Goal: Task Accomplishment & Management: Manage account settings

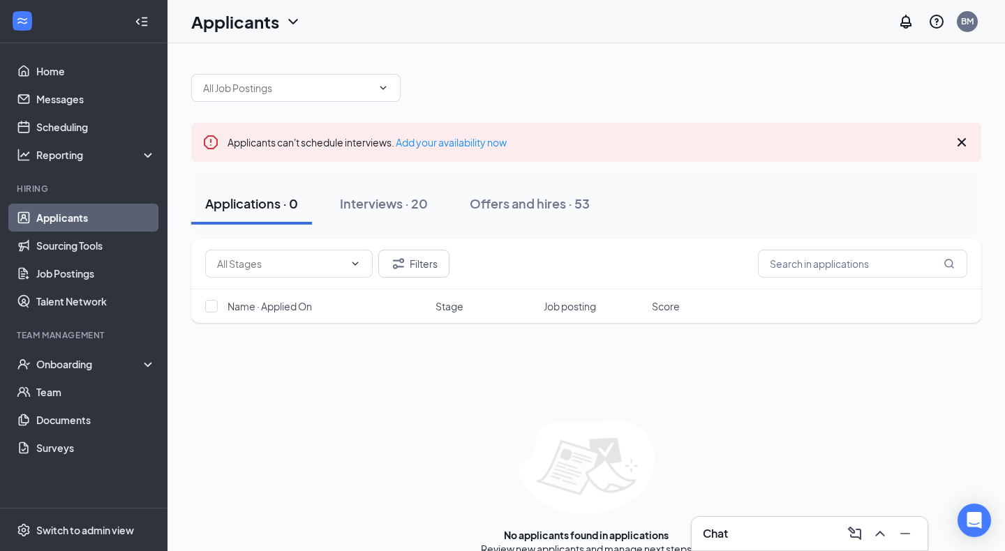
scroll to position [22, 0]
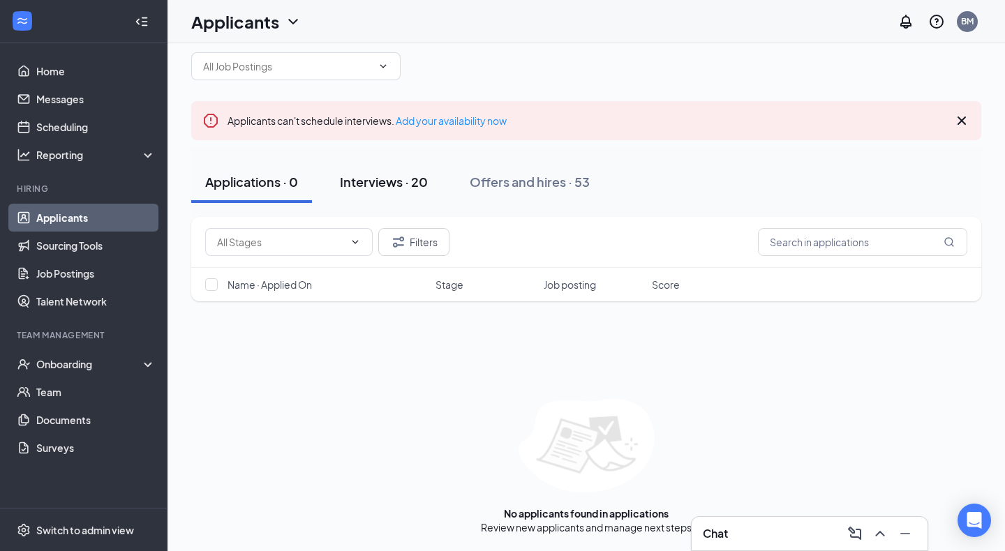
click at [412, 181] on div "Interviews · 20" at bounding box center [384, 181] width 88 height 17
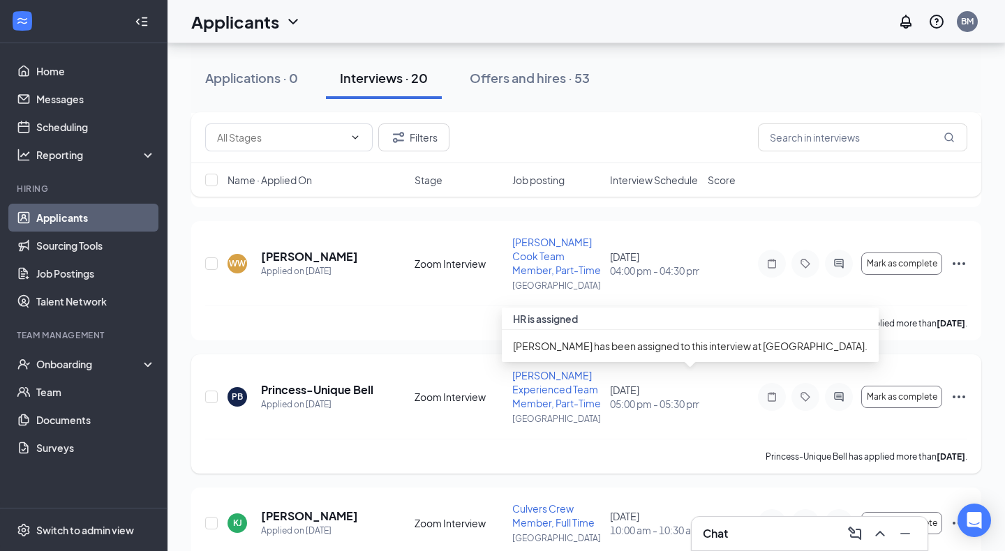
scroll to position [368, 0]
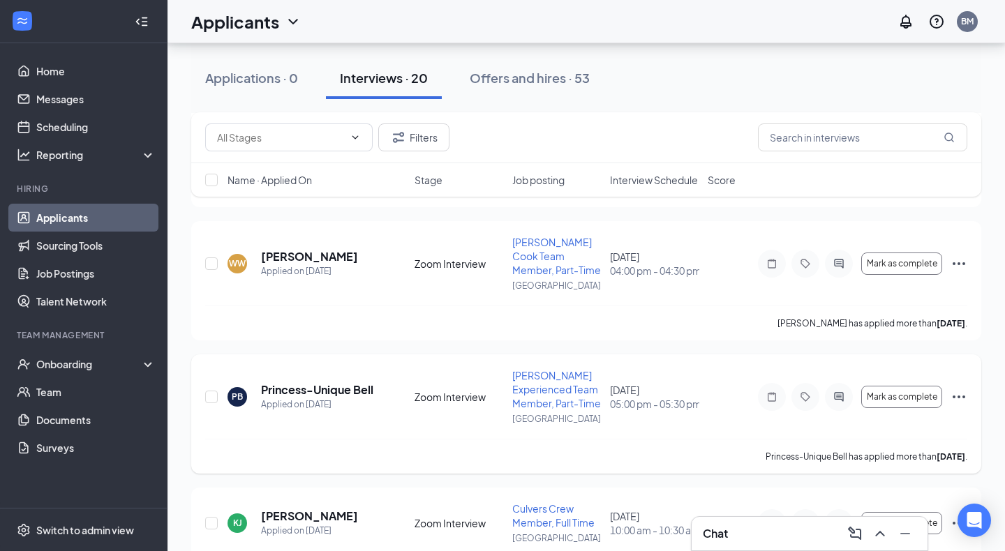
click at [560, 393] on span "[PERSON_NAME] Experienced Team Member, Part-Time" at bounding box center [556, 389] width 89 height 40
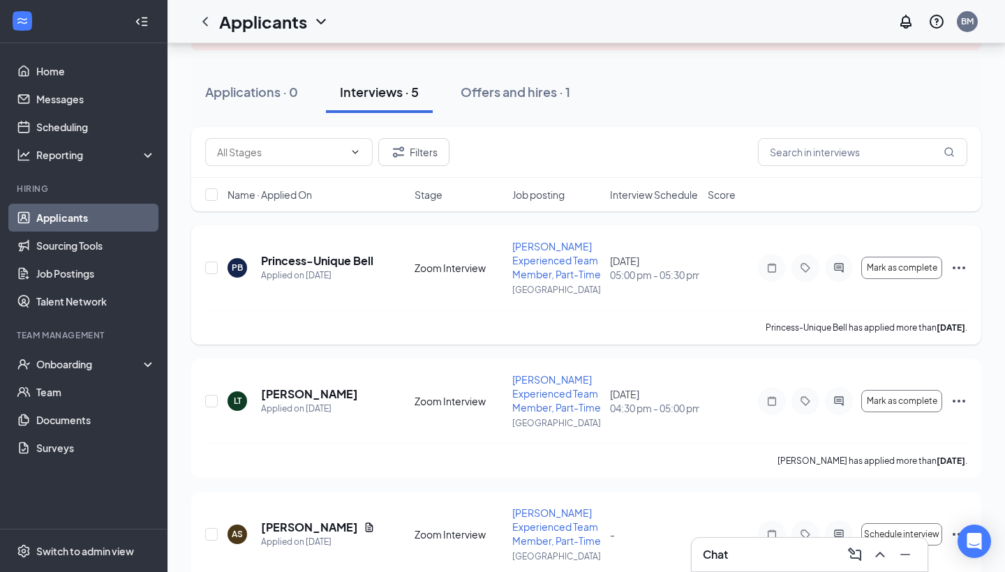
scroll to position [146, 0]
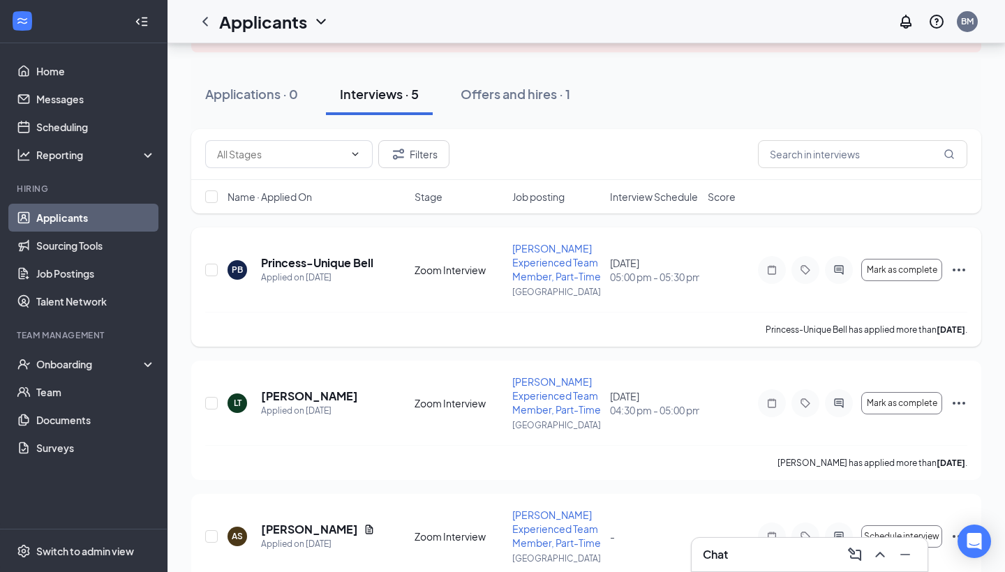
click at [566, 259] on span "[PERSON_NAME] Experienced Team Member, Part-Time" at bounding box center [556, 262] width 89 height 40
click at [548, 267] on span "[PERSON_NAME] Experienced Team Member, Part-Time" at bounding box center [556, 262] width 89 height 40
click at [332, 262] on h5 "Princess-Unique Bell" at bounding box center [317, 262] width 112 height 15
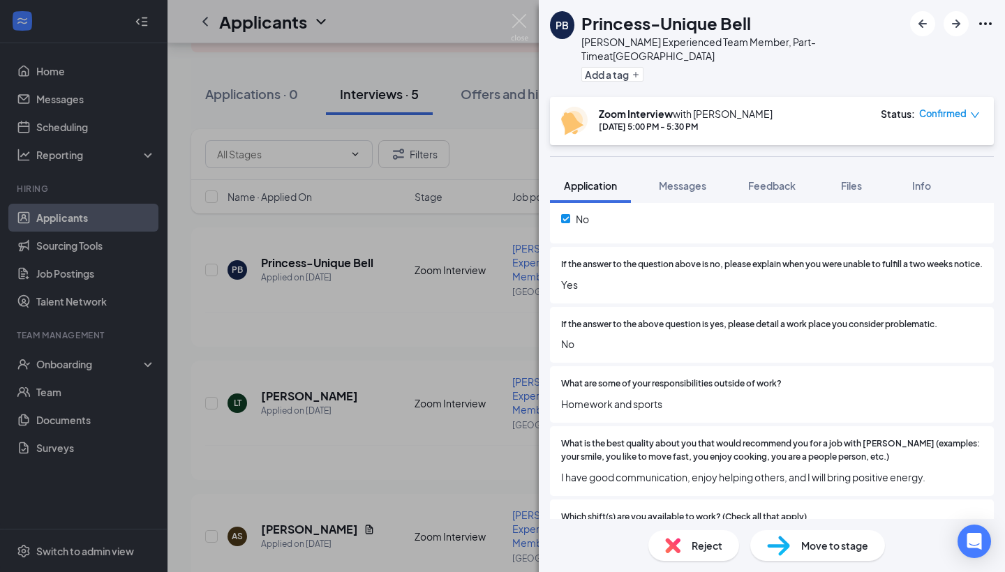
scroll to position [527, 0]
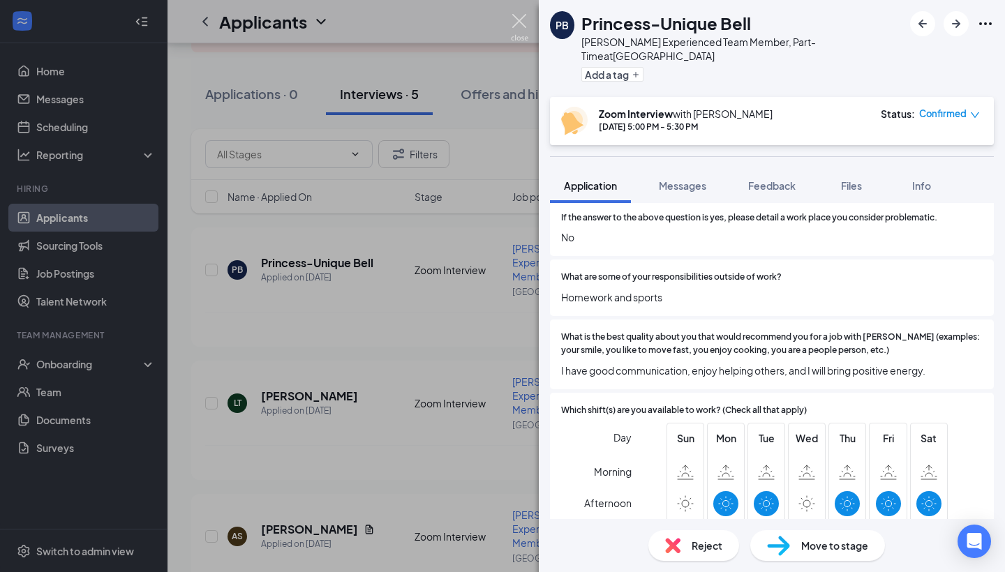
click at [526, 24] on img at bounding box center [519, 27] width 17 height 27
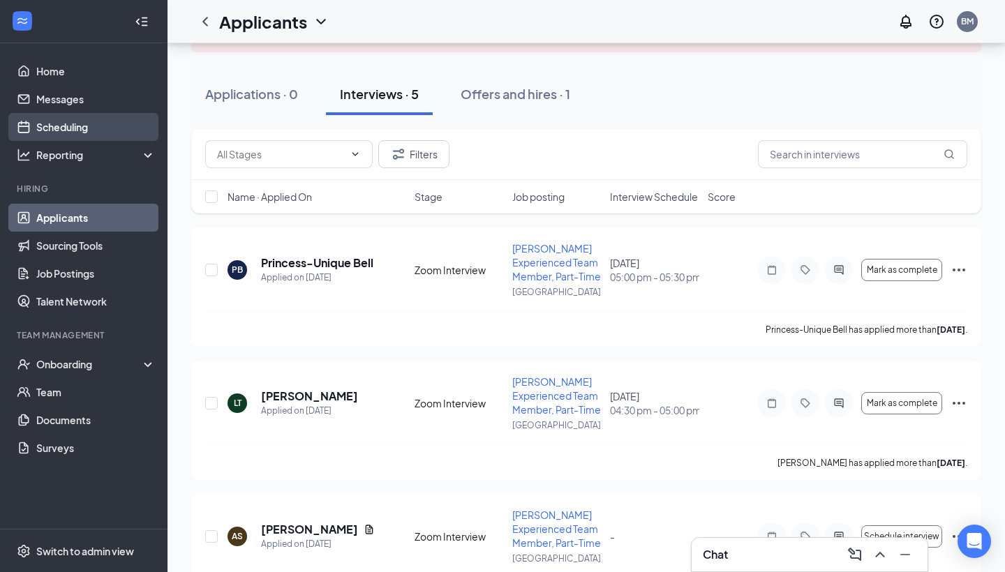
click at [69, 125] on link "Scheduling" at bounding box center [95, 127] width 119 height 28
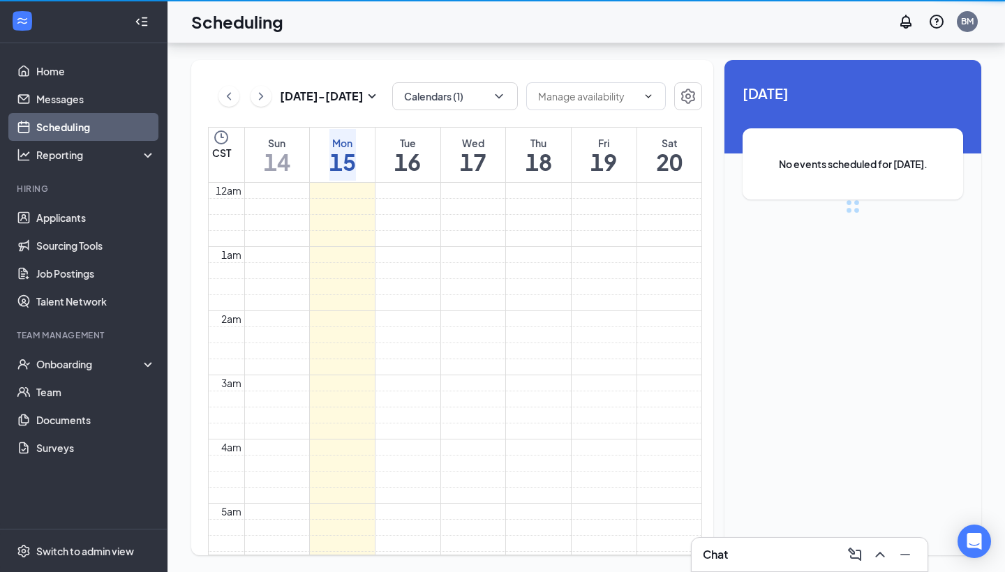
scroll to position [686, 0]
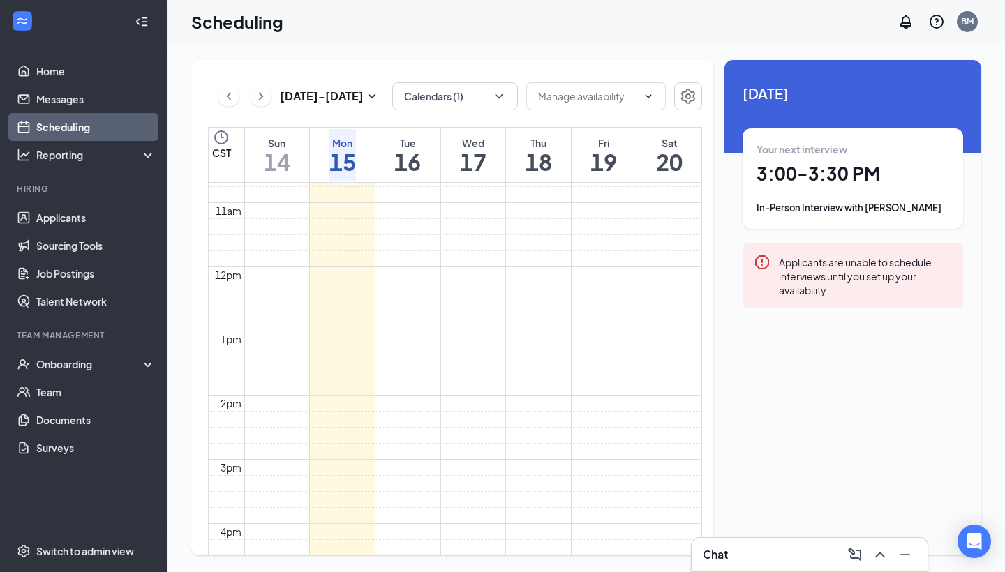
click at [607, 154] on h1 "19" at bounding box center [603, 162] width 27 height 24
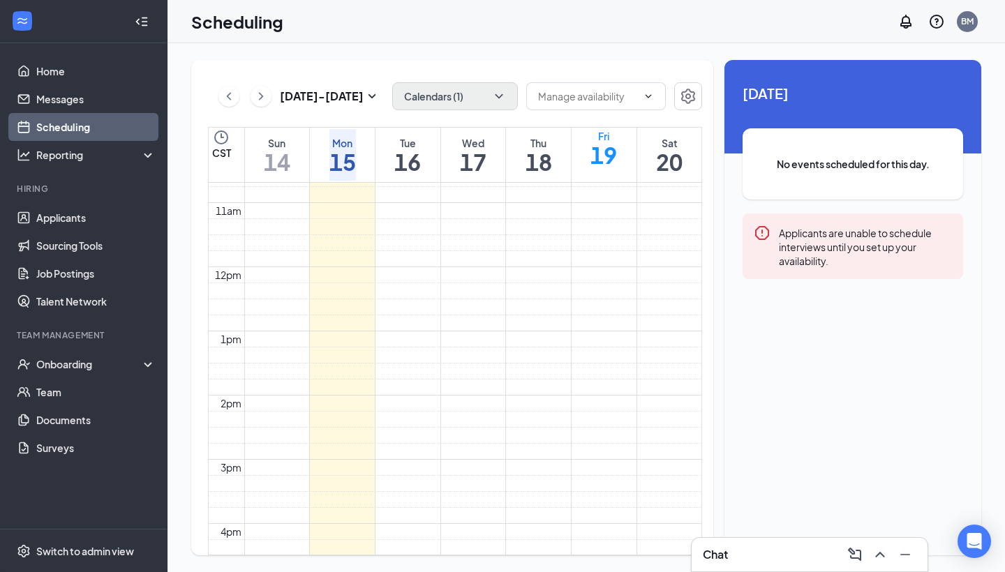
click at [451, 100] on button "Calendars (1)" at bounding box center [455, 96] width 126 height 28
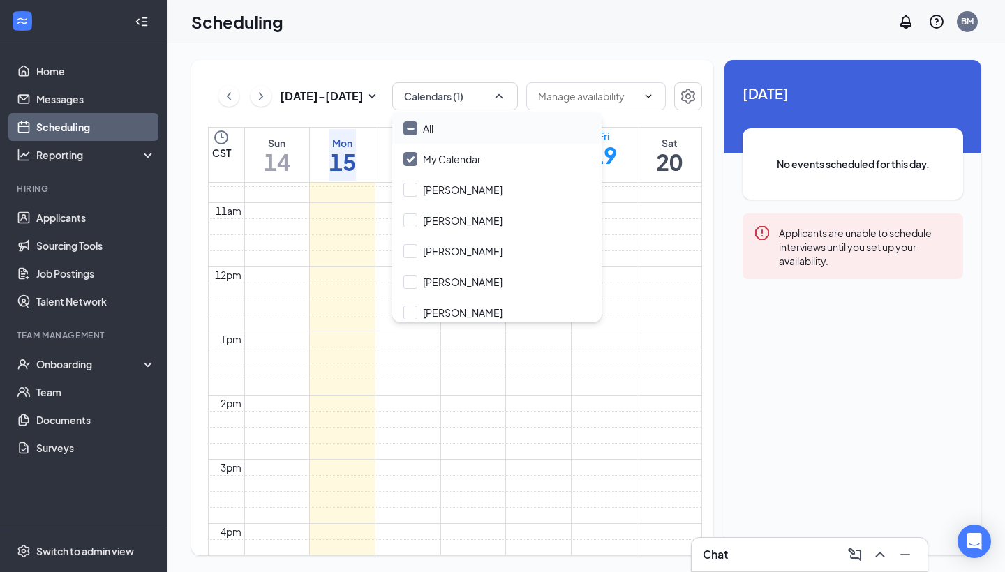
click at [412, 126] on icon "Minimize" at bounding box center [410, 128] width 10 height 10
click at [412, 126] on input "All" at bounding box center [418, 128] width 30 height 14
checkbox input "true"
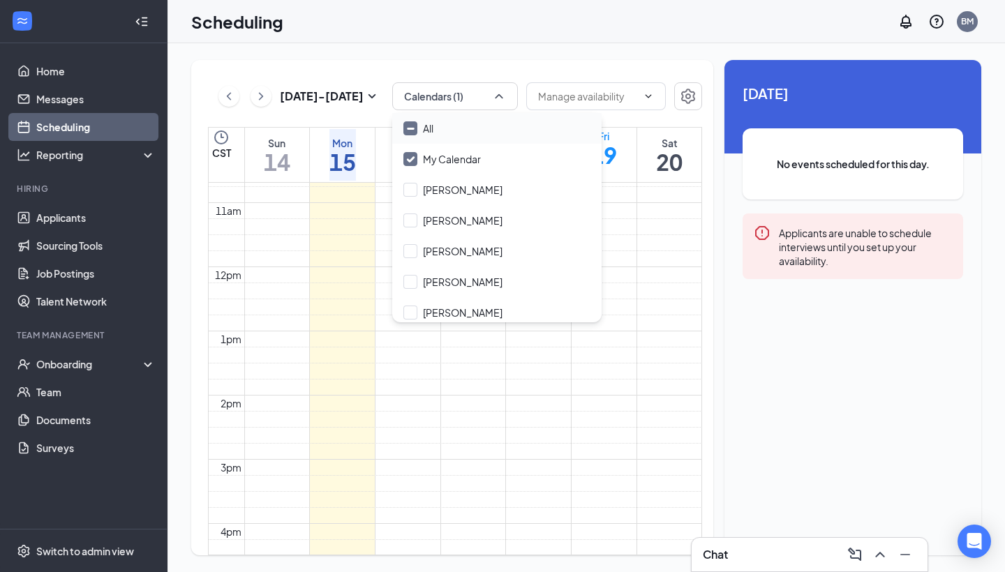
checkbox input "true"
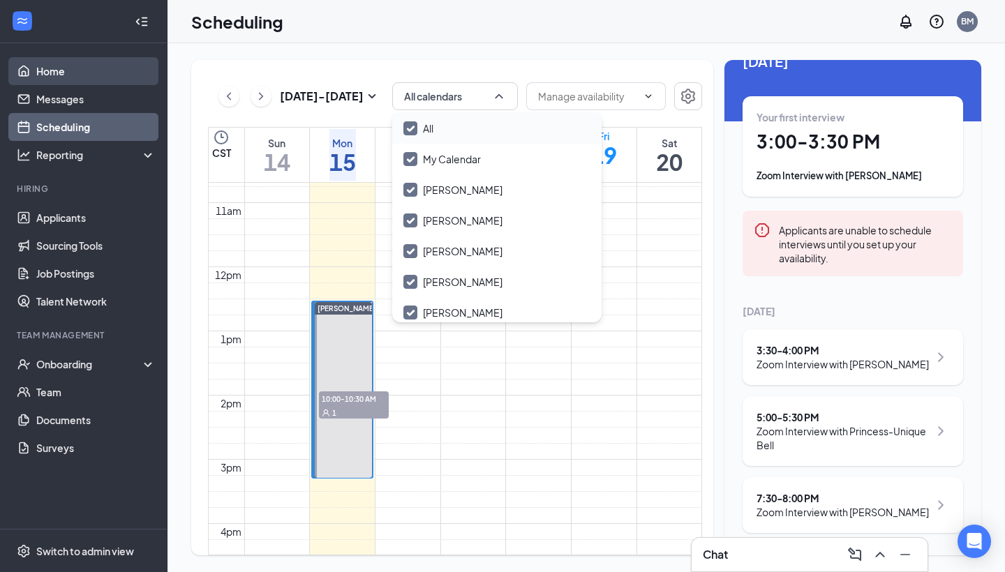
click at [96, 70] on link "Home" at bounding box center [95, 71] width 119 height 28
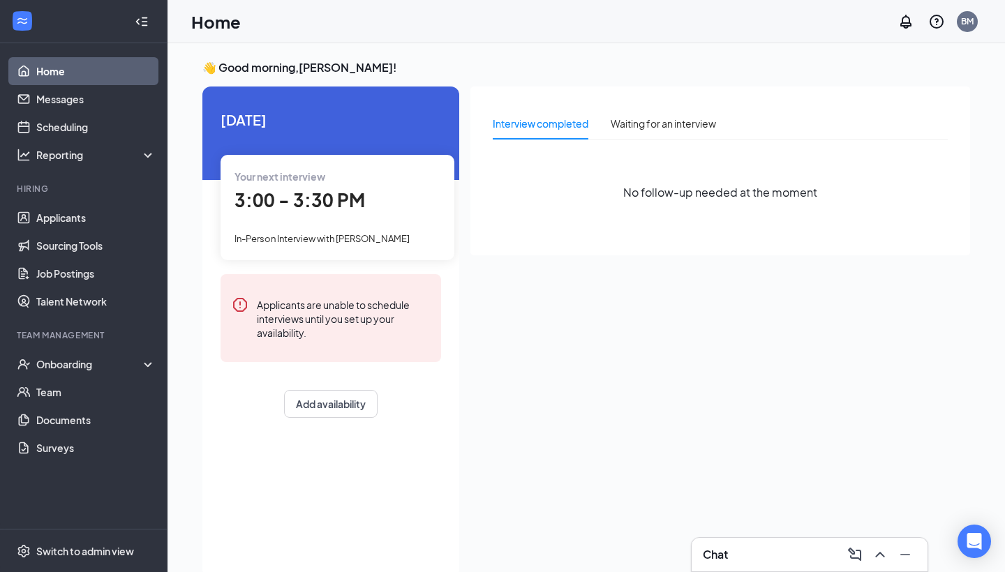
click at [86, 78] on link "Home" at bounding box center [95, 71] width 119 height 28
click at [72, 122] on link "Scheduling" at bounding box center [95, 127] width 119 height 28
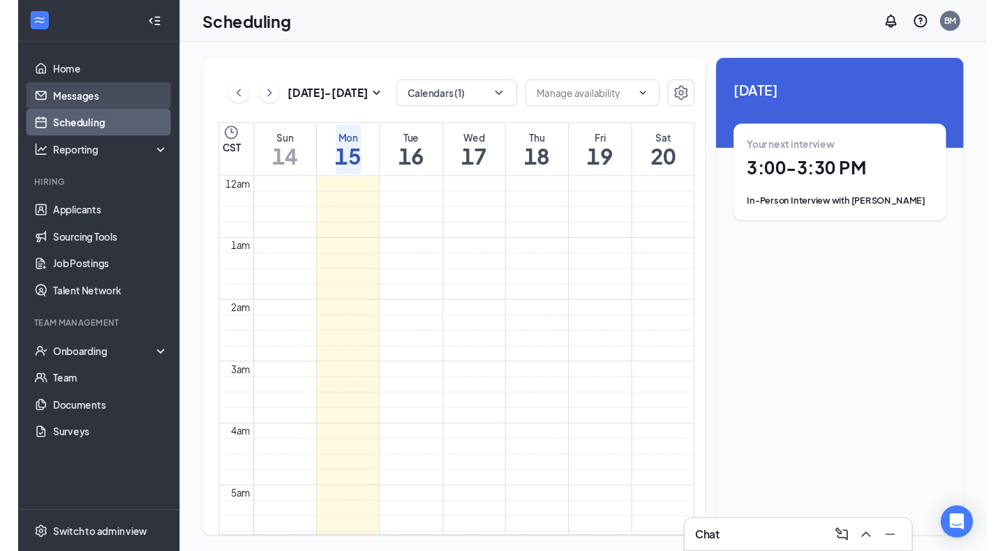
scroll to position [686, 0]
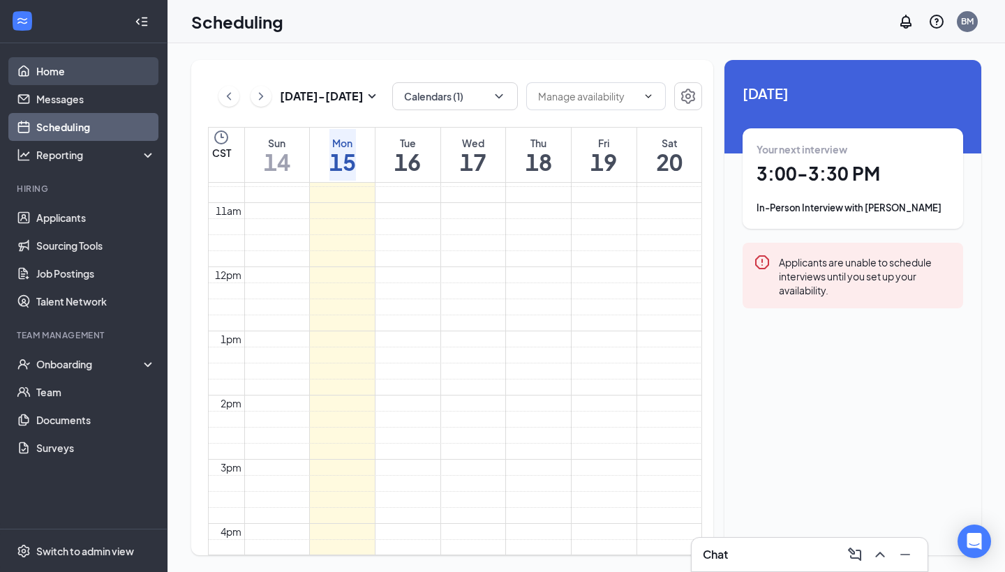
click at [62, 72] on link "Home" at bounding box center [95, 71] width 119 height 28
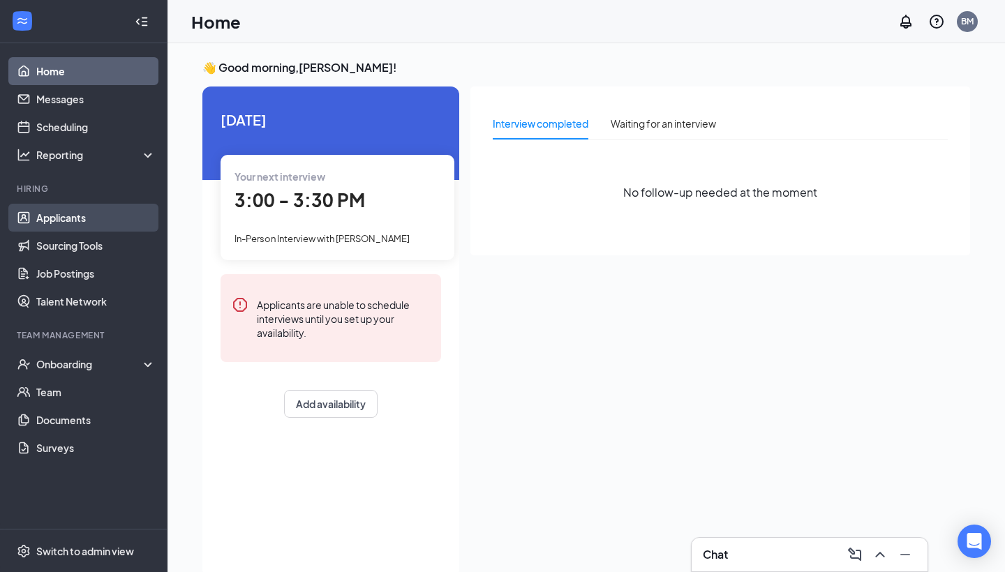
click at [82, 209] on link "Applicants" at bounding box center [95, 218] width 119 height 28
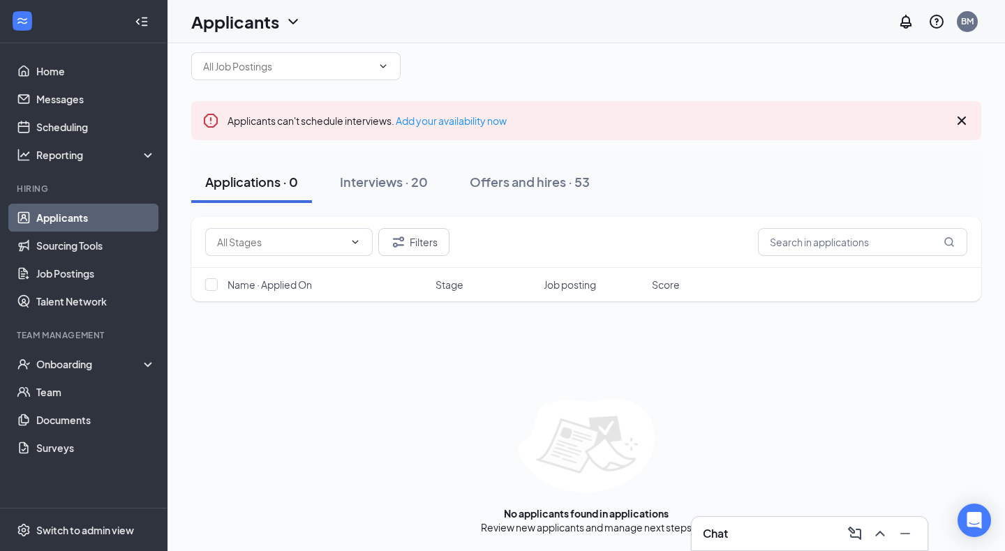
scroll to position [22, 0]
click at [55, 82] on link "Home" at bounding box center [95, 71] width 119 height 28
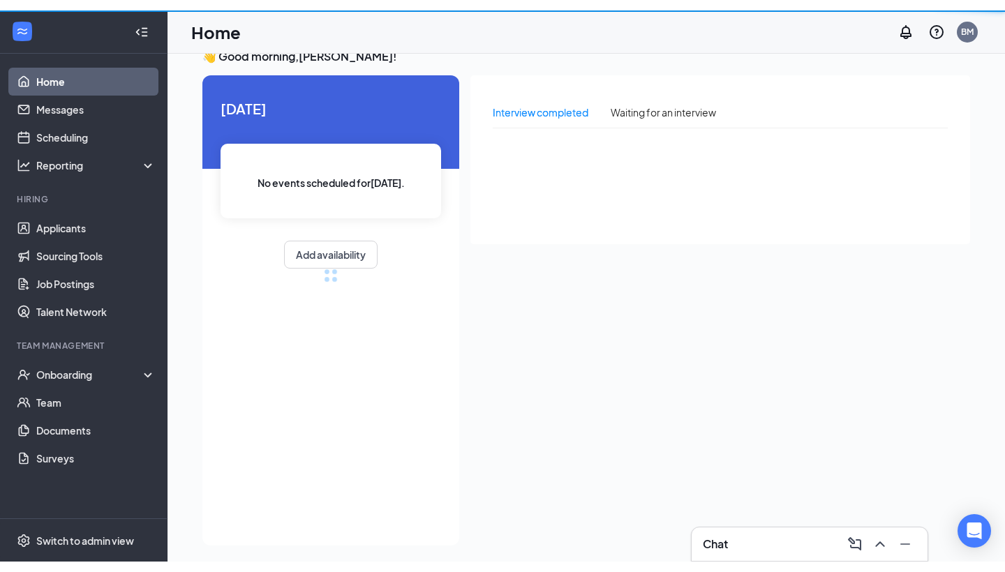
scroll to position [1, 0]
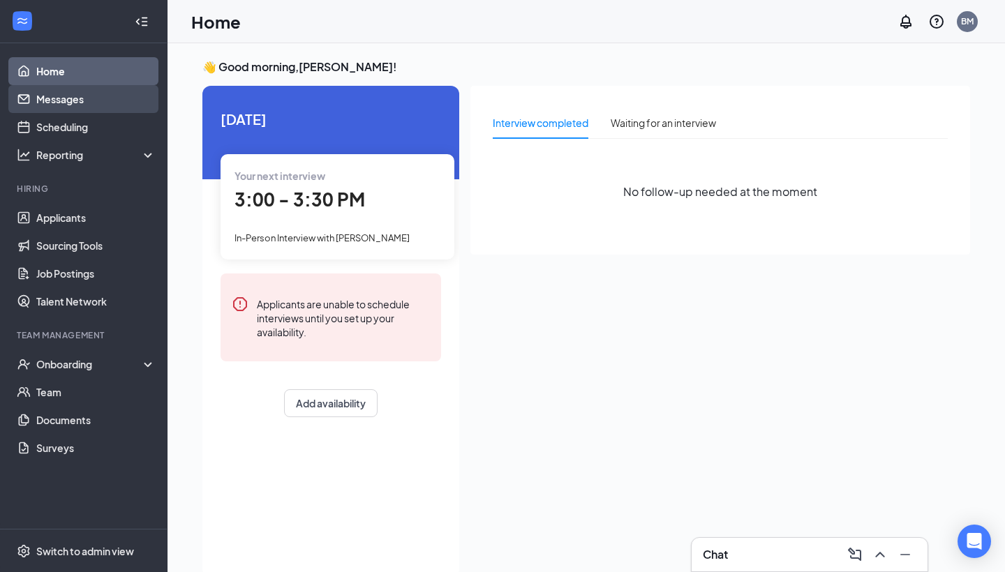
click at [89, 100] on link "Messages" at bounding box center [95, 99] width 119 height 28
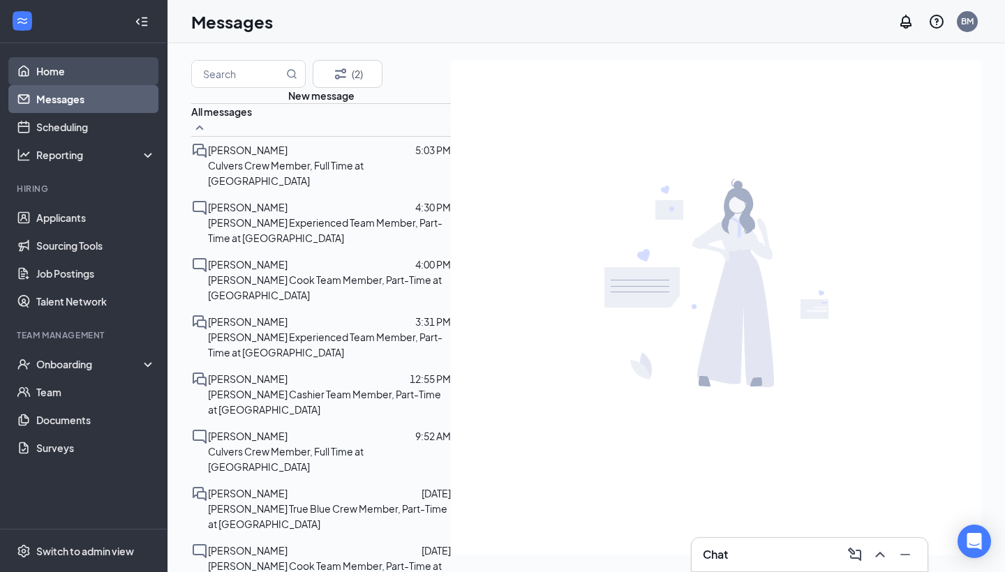
click at [82, 74] on link "Home" at bounding box center [95, 71] width 119 height 28
